Goal: Transaction & Acquisition: Purchase product/service

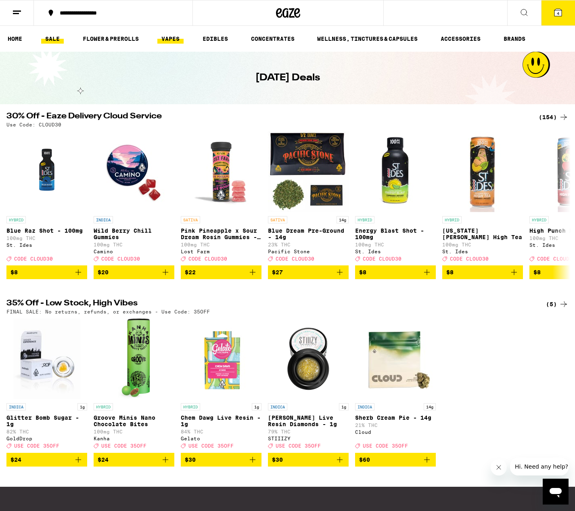
click at [170, 42] on link "VAPES" at bounding box center [170, 39] width 26 height 10
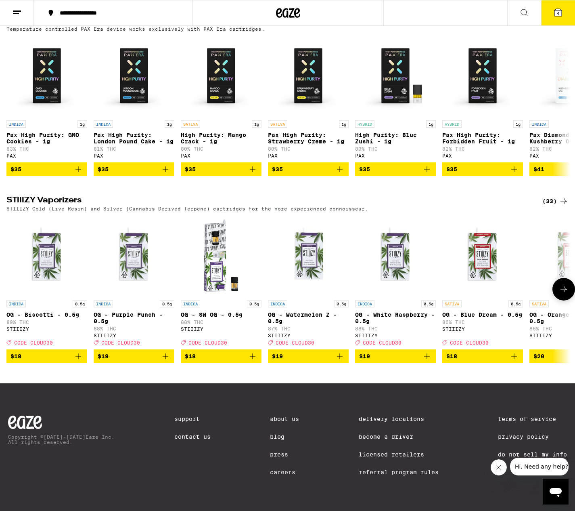
scroll to position [488, 0]
click at [560, 284] on icon at bounding box center [564, 289] width 10 height 10
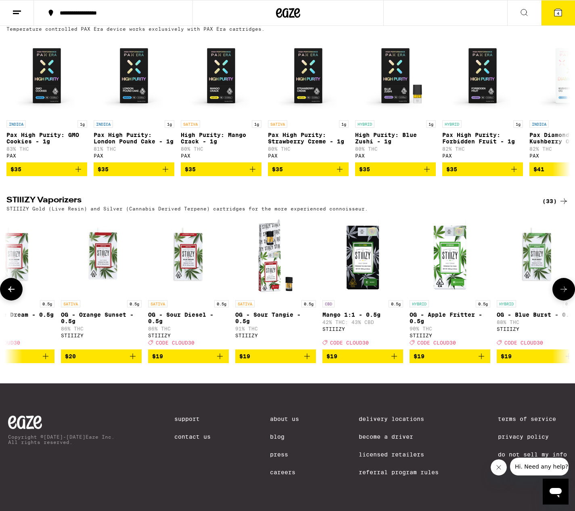
scroll to position [0, 474]
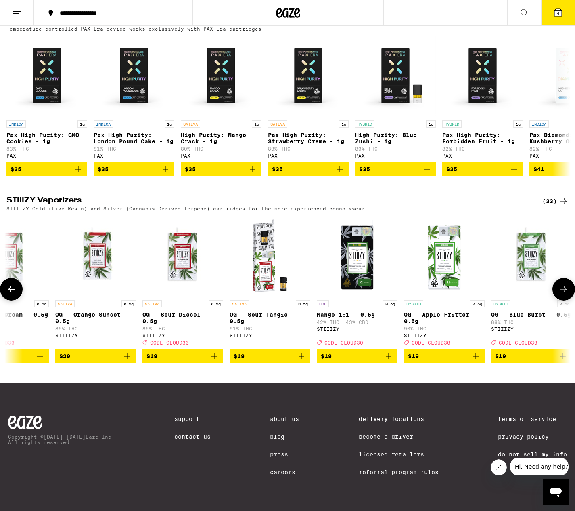
click at [565, 284] on icon at bounding box center [564, 289] width 10 height 10
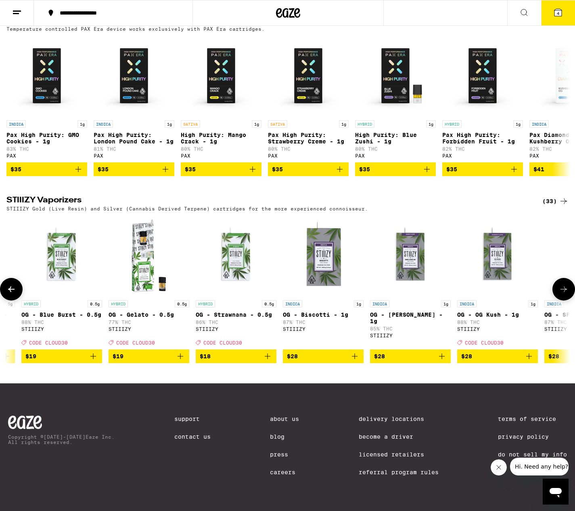
scroll to position [0, 949]
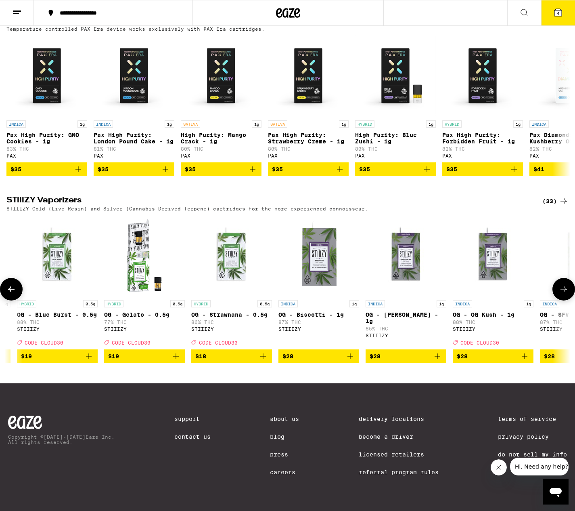
click at [565, 284] on icon at bounding box center [564, 289] width 10 height 10
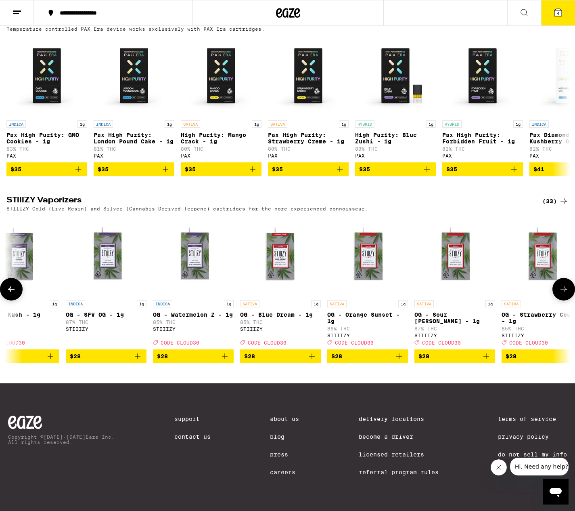
click at [565, 284] on icon at bounding box center [564, 289] width 10 height 10
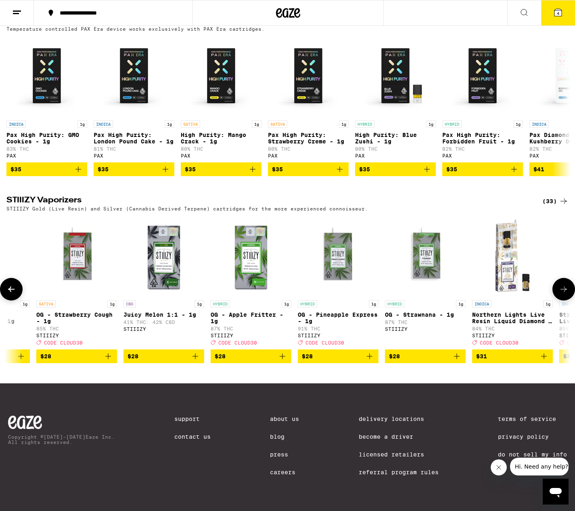
scroll to position [0, 1898]
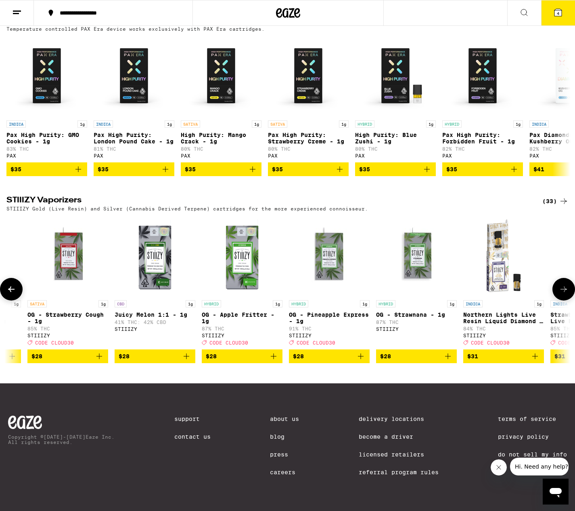
click at [565, 284] on icon at bounding box center [564, 289] width 10 height 10
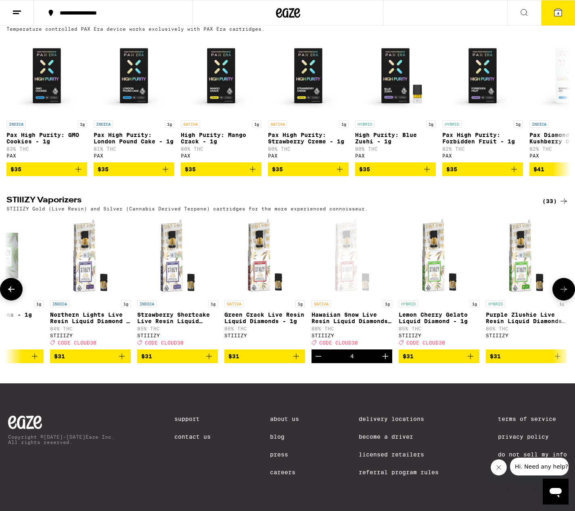
scroll to position [0, 2316]
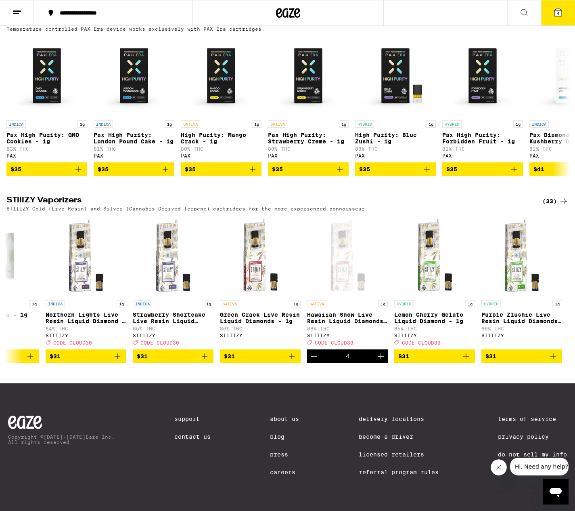
click at [553, 15] on button "4" at bounding box center [558, 12] width 34 height 25
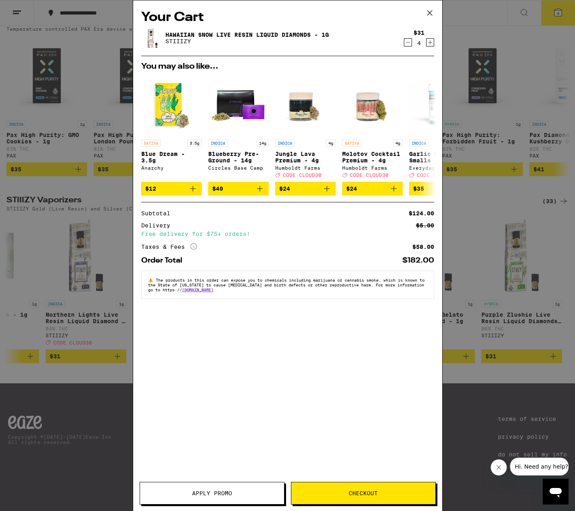
click at [28, 238] on div "Your Cart Hawaiian Snow Live Resin Liquid Diamonds - 1g STIIIZY $31 4 You may a…" at bounding box center [287, 255] width 575 height 511
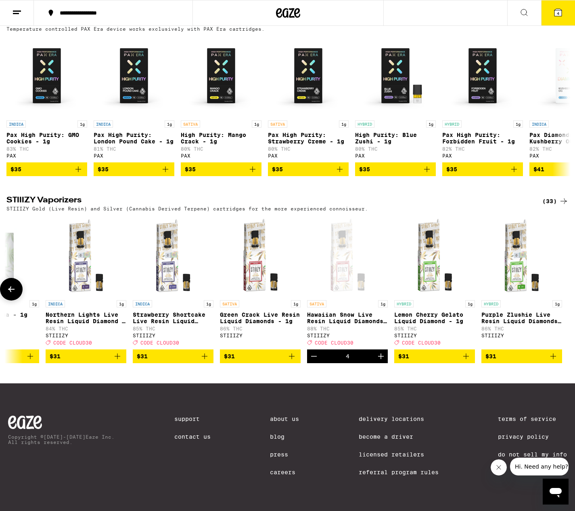
click at [172, 340] on span "CODE CLOUD30" at bounding box center [160, 342] width 39 height 5
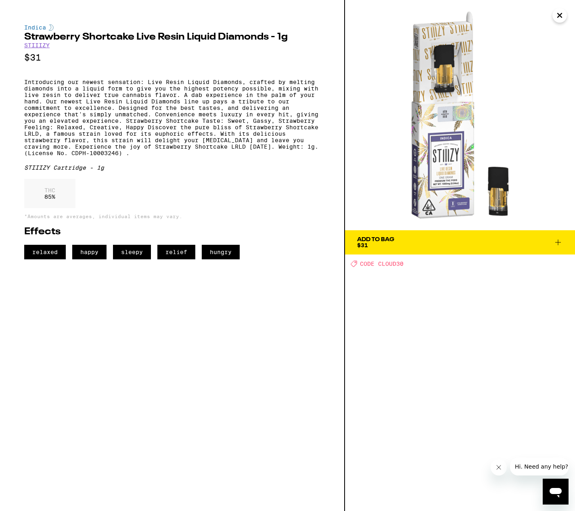
click at [419, 241] on span "Add To Bag $31" at bounding box center [460, 242] width 206 height 11
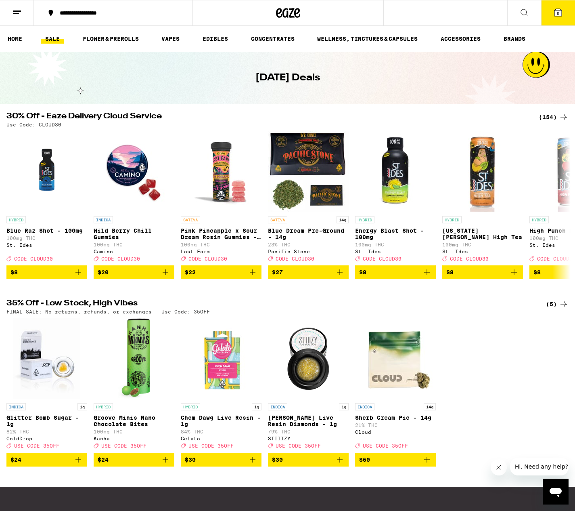
click at [157, 37] on ul "HOME SALE FLOWER & PREROLLS VAPES EDIBLES CONCENTRATES WELLNESS, TINCTURES & CA…" at bounding box center [287, 39] width 575 height 26
click at [161, 36] on link "VAPES" at bounding box center [170, 39] width 26 height 10
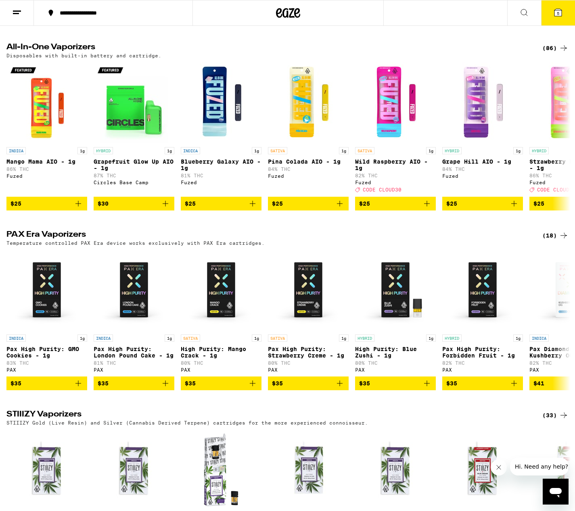
scroll to position [489, 0]
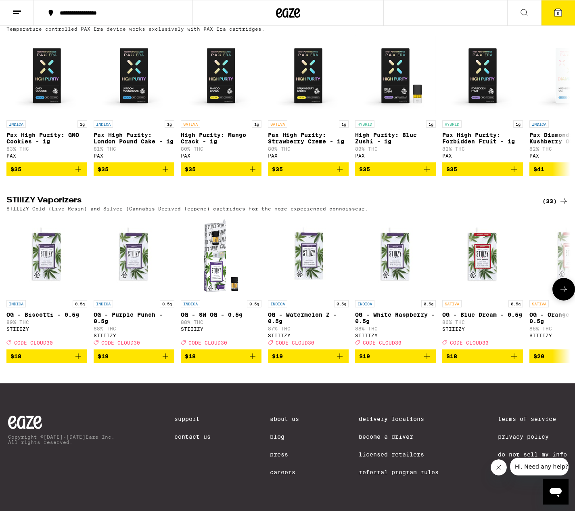
click at [563, 284] on icon at bounding box center [564, 289] width 10 height 10
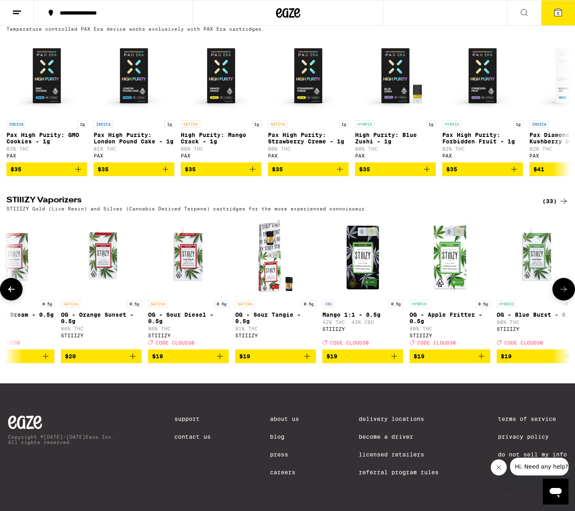
scroll to position [0, 474]
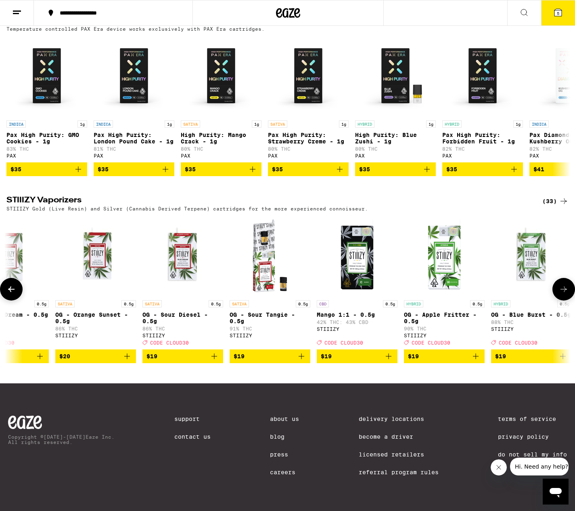
click at [563, 284] on icon at bounding box center [564, 289] width 10 height 10
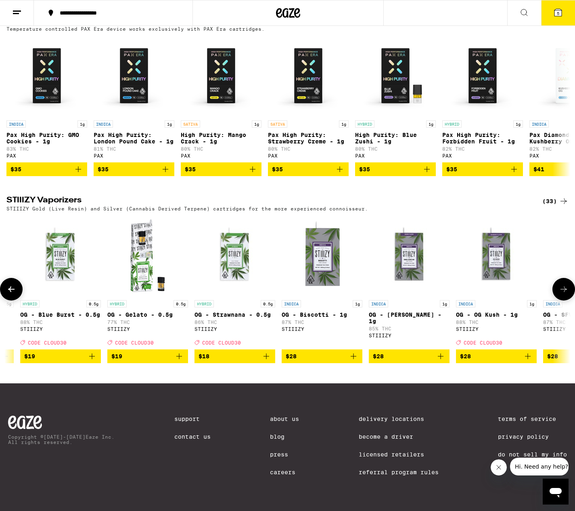
scroll to position [0, 949]
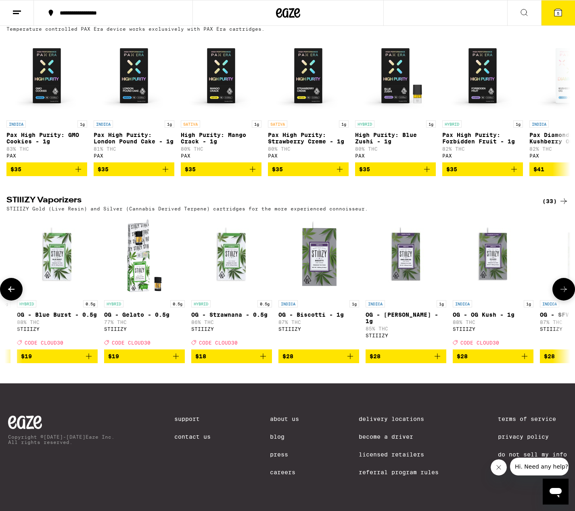
click at [563, 284] on icon at bounding box center [564, 289] width 10 height 10
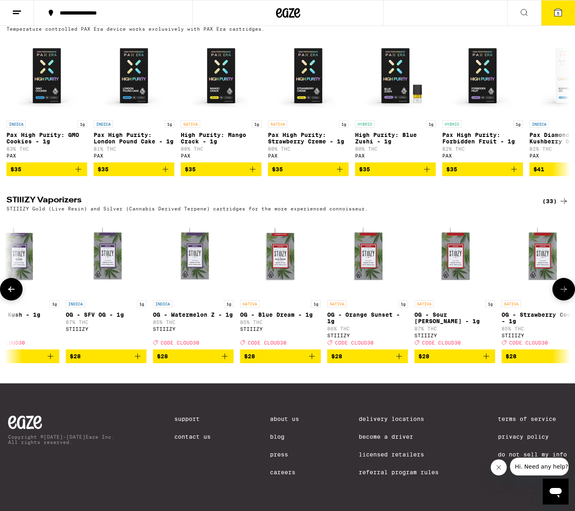
click at [563, 284] on icon at bounding box center [564, 289] width 10 height 10
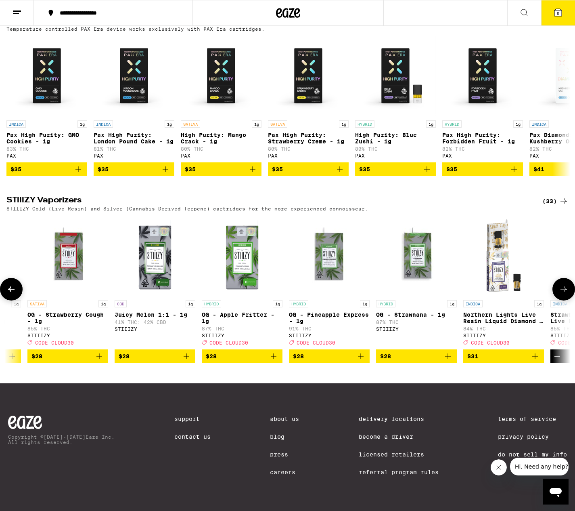
click at [563, 284] on icon at bounding box center [564, 289] width 10 height 10
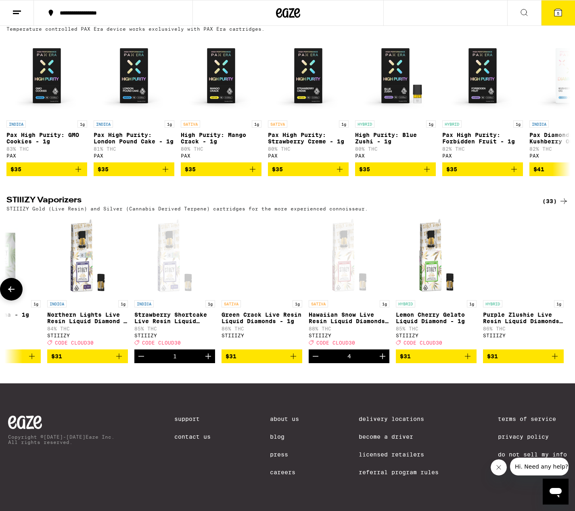
scroll to position [0, 2316]
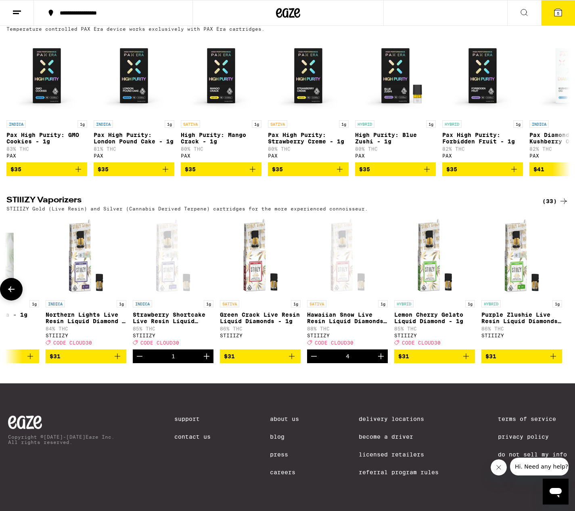
click at [346, 340] on span "CODE CLOUD30" at bounding box center [334, 342] width 39 height 5
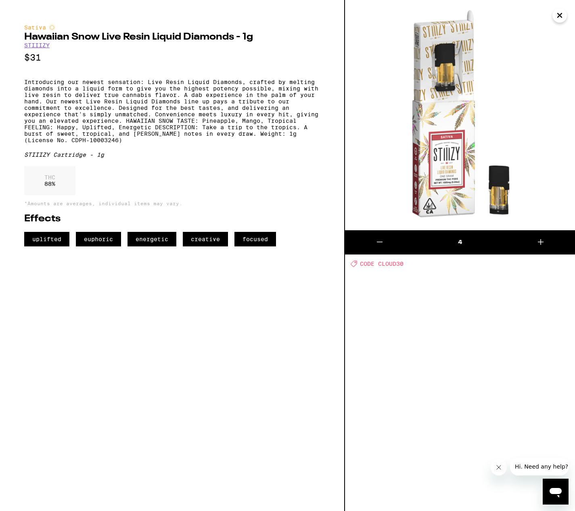
click at [390, 266] on span "CODE CLOUD30" at bounding box center [382, 263] width 44 height 6
click at [409, 264] on div "Deal Created with Sketch. CODE CLOUD30" at bounding box center [463, 263] width 225 height 7
drag, startPoint x: 411, startPoint y: 264, endPoint x: 378, endPoint y: 265, distance: 32.7
click at [378, 265] on div "Deal Created with Sketch. CODE CLOUD30" at bounding box center [463, 263] width 225 height 7
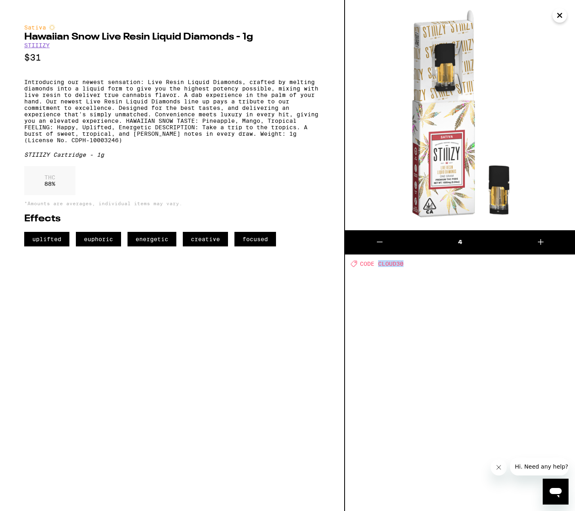
copy span "CLOUD30"
click at [559, 15] on icon "Close" at bounding box center [560, 15] width 4 height 4
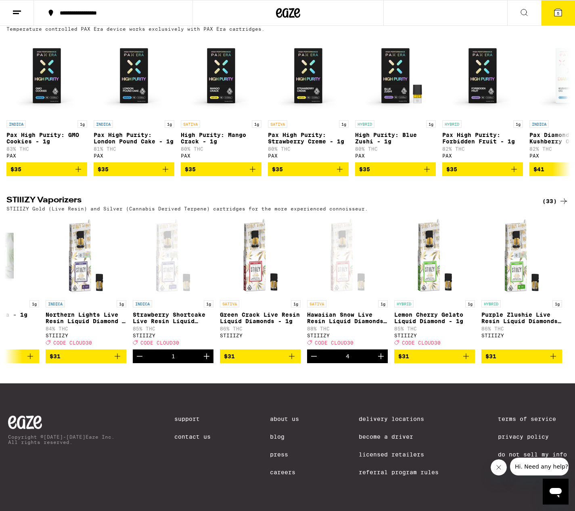
click at [556, 12] on icon at bounding box center [558, 12] width 7 height 7
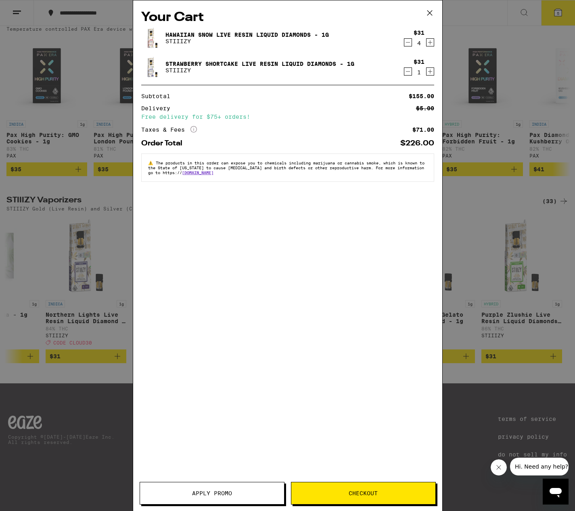
click at [407, 43] on icon "Decrement" at bounding box center [408, 43] width 7 height 10
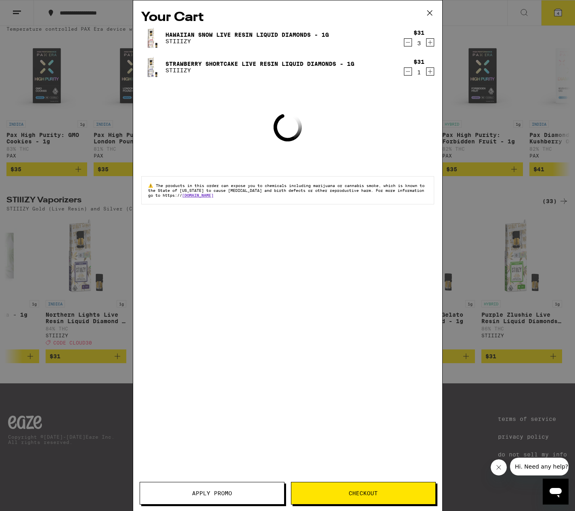
click at [407, 43] on icon "Decrement" at bounding box center [408, 43] width 7 height 10
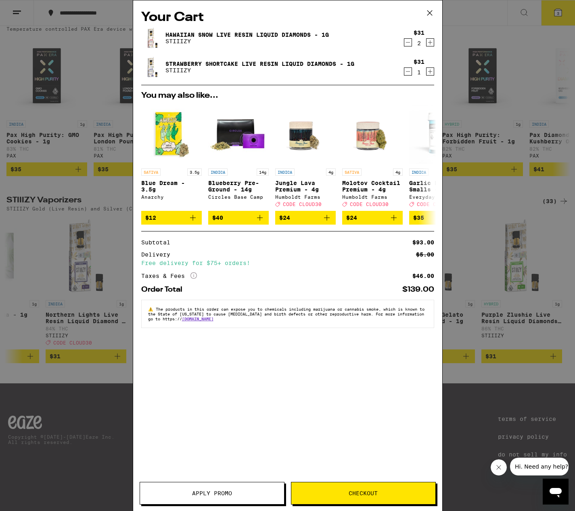
click at [430, 71] on icon "Increment" at bounding box center [430, 72] width 7 height 10
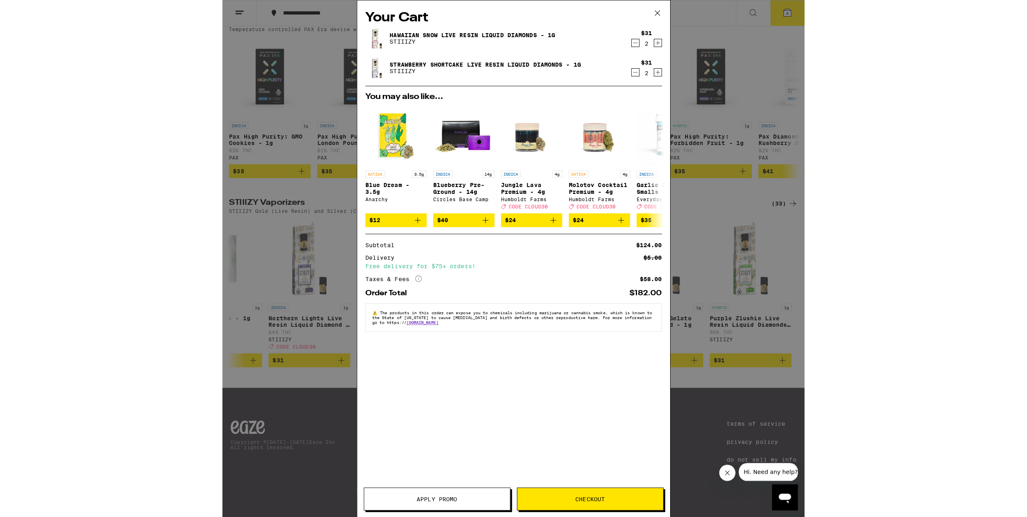
scroll to position [0, 2310]
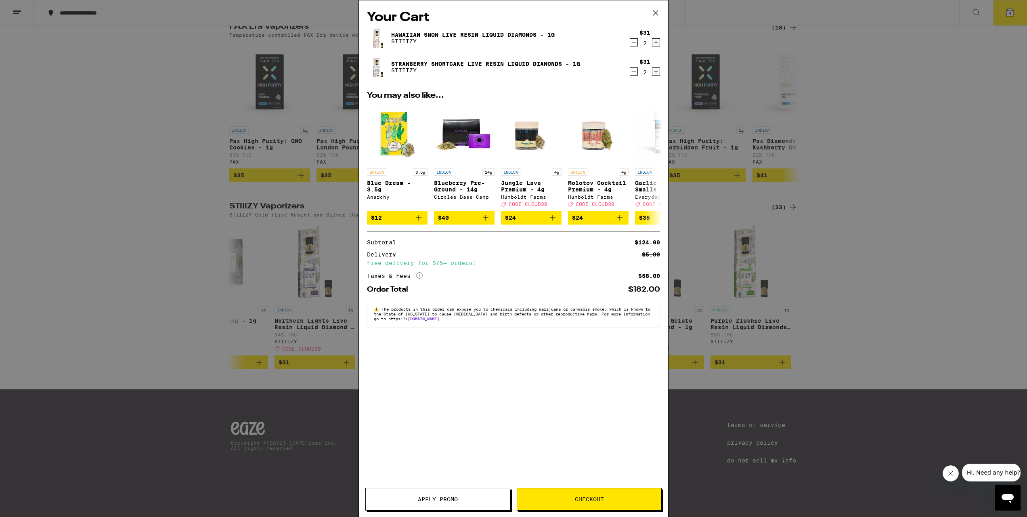
click at [454, 498] on span "Apply Promo" at bounding box center [438, 499] width 40 height 6
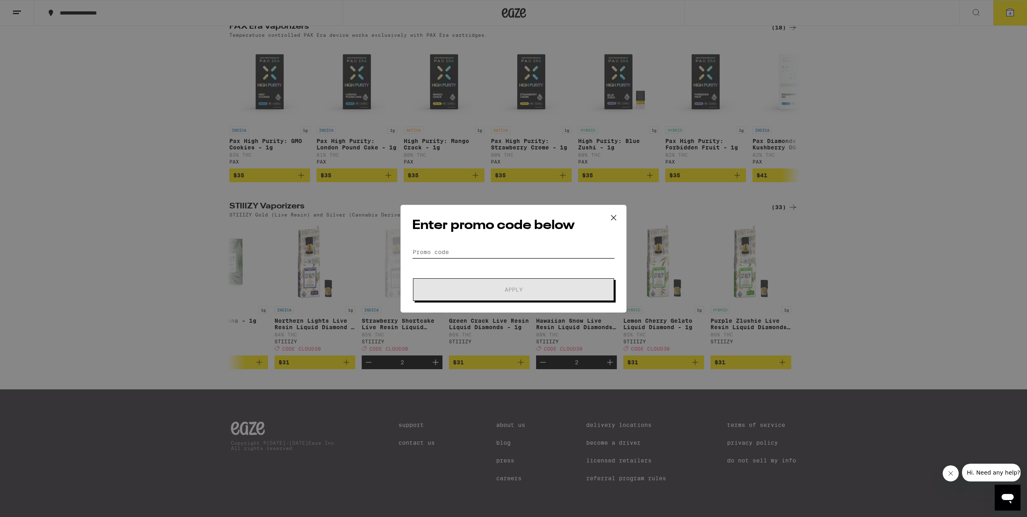
click at [445, 253] on input "Promo Code" at bounding box center [513, 252] width 203 height 12
paste input "CLOUD30"
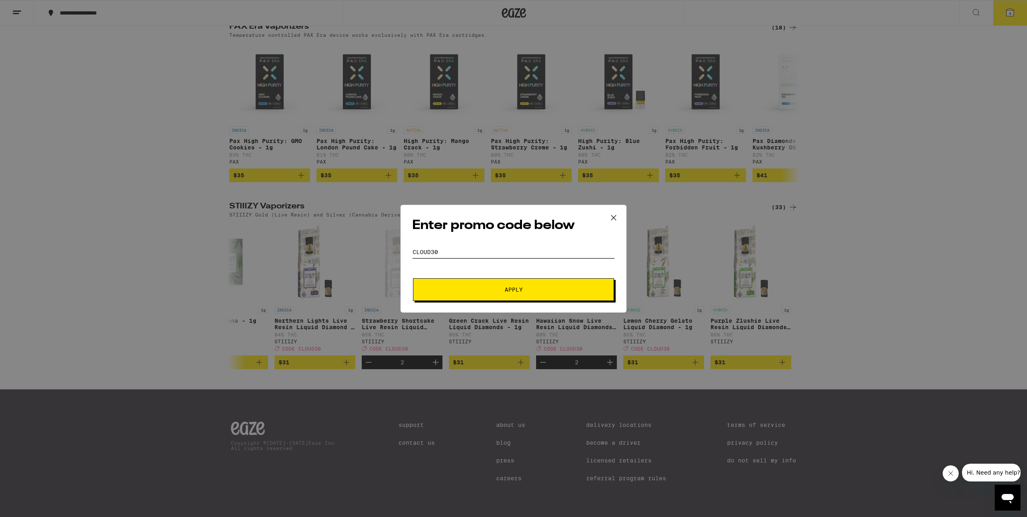
type input "CLOUD30"
click at [457, 291] on span "Apply" at bounding box center [513, 290] width 145 height 6
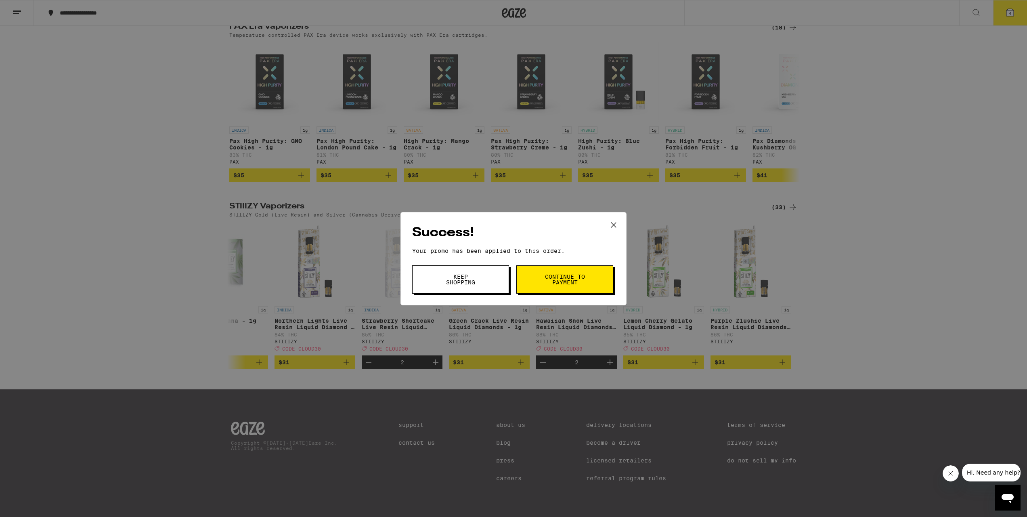
click at [553, 277] on span "Continue to payment" at bounding box center [564, 279] width 41 height 11
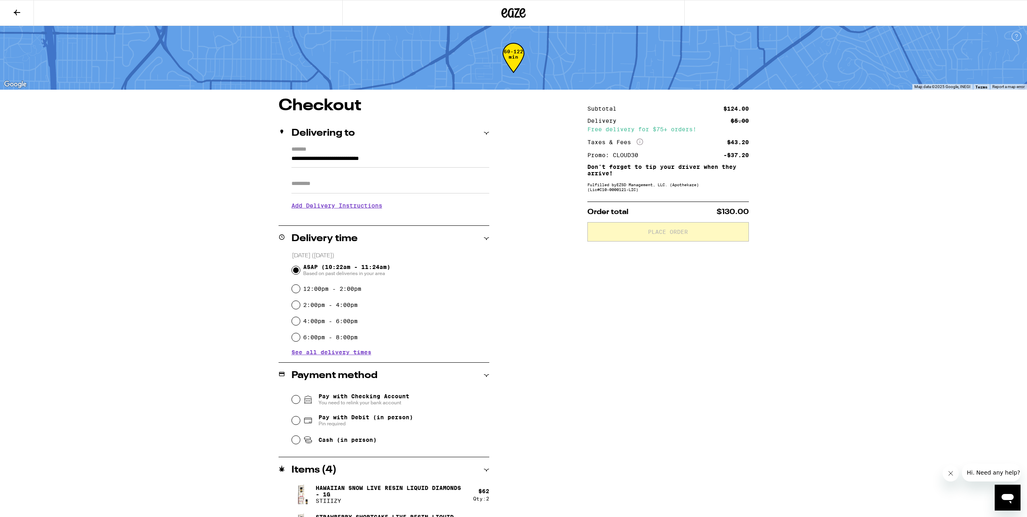
scroll to position [25, 0]
